Goal: Check status: Check status

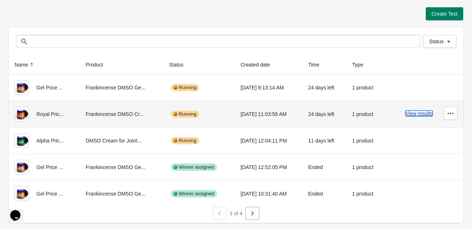
click at [409, 116] on button "View results" at bounding box center [418, 114] width 27 height 6
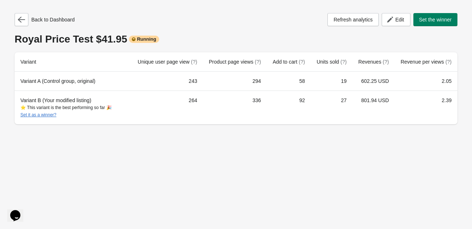
click at [25, 12] on div "Back to Dashboard Refresh analytics Edit Set the winner Royal Price Test $41.95…" at bounding box center [236, 66] width 455 height 133
click at [25, 13] on button "button" at bounding box center [22, 19] width 14 height 13
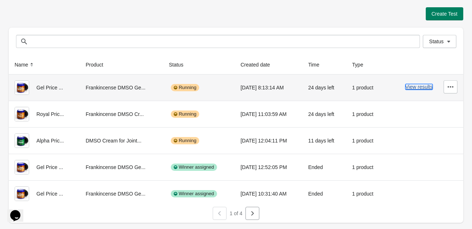
click at [417, 85] on button "View results" at bounding box center [418, 87] width 27 height 6
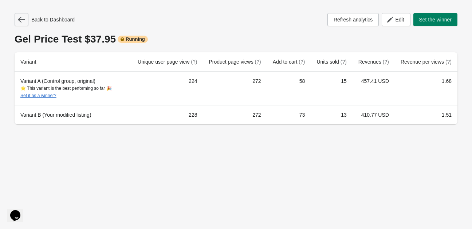
click at [18, 20] on icon "button" at bounding box center [21, 20] width 7 height 6
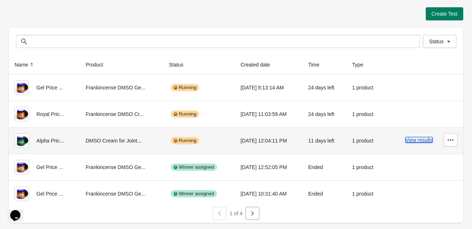
click at [411, 141] on button "View results" at bounding box center [418, 140] width 27 height 6
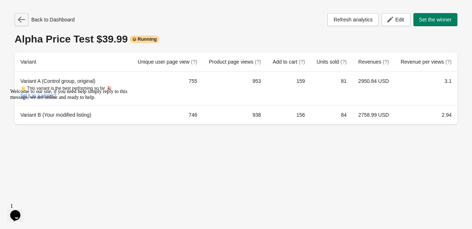
click at [23, 19] on icon "button" at bounding box center [21, 19] width 7 height 7
